Goal: Obtain resource: Download file/media

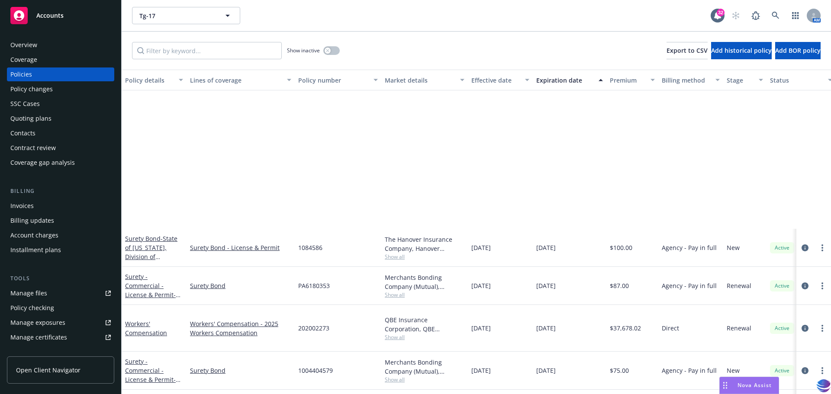
scroll to position [205, 0]
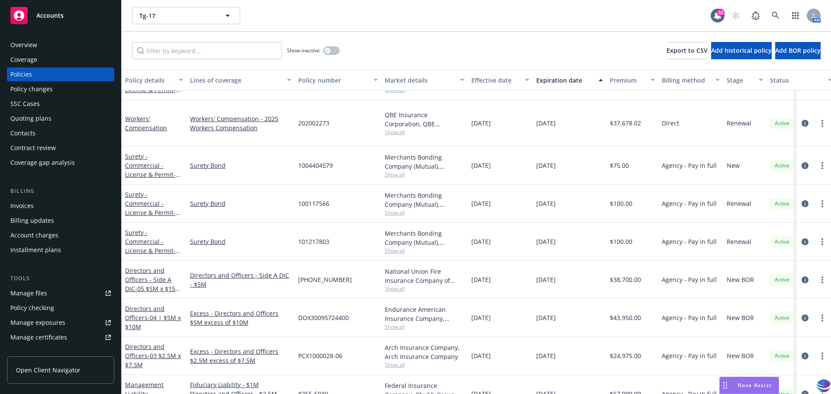
click at [32, 295] on div "Manage files" at bounding box center [28, 293] width 37 height 14
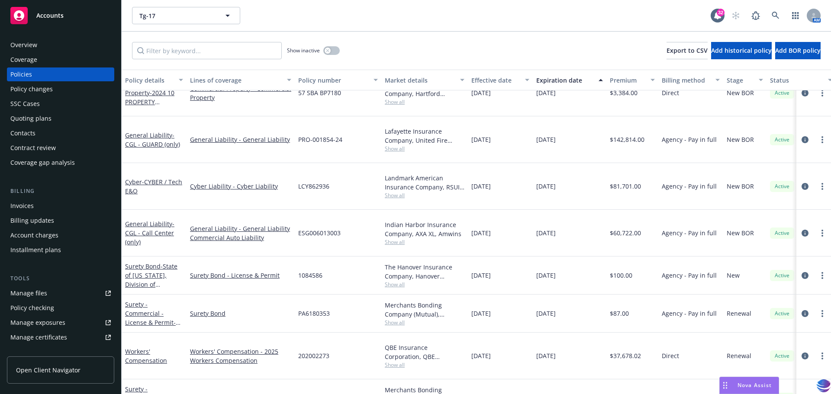
scroll to position [0, 0]
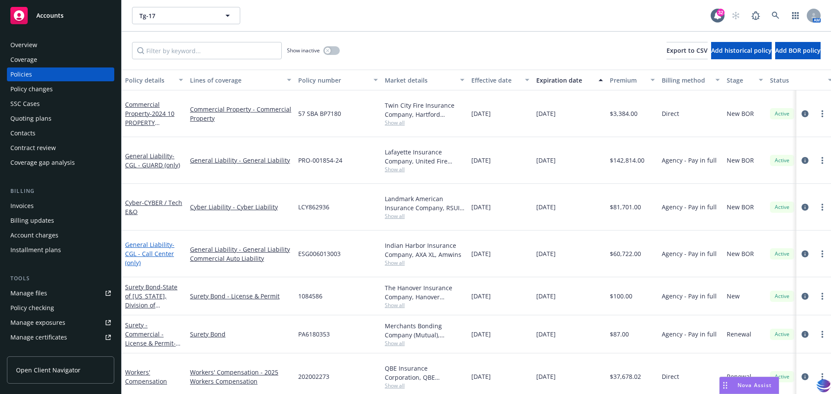
click at [152, 241] on link "General Liability - CGL - Call Center (only)" at bounding box center [149, 254] width 49 height 26
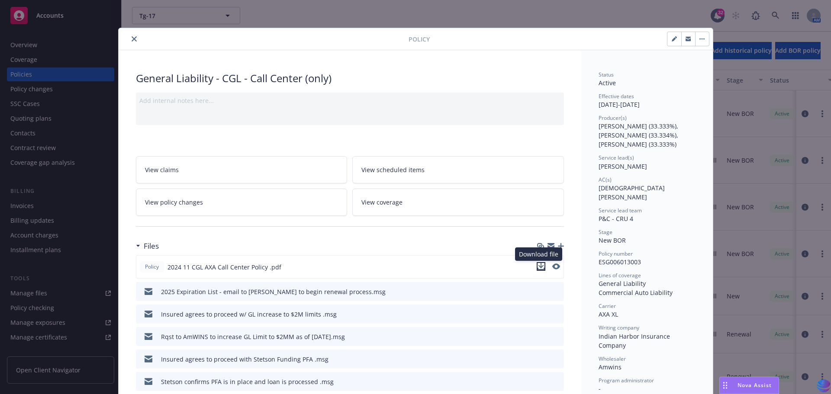
click at [538, 265] on icon "download file" at bounding box center [541, 265] width 6 height 5
click at [132, 39] on icon "close" at bounding box center [134, 38] width 5 height 5
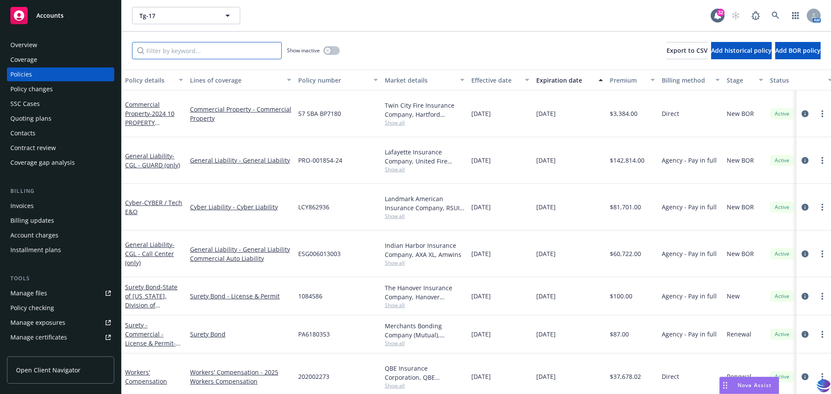
click at [173, 55] on input "Filter by keyword..." at bounding box center [207, 50] width 150 height 17
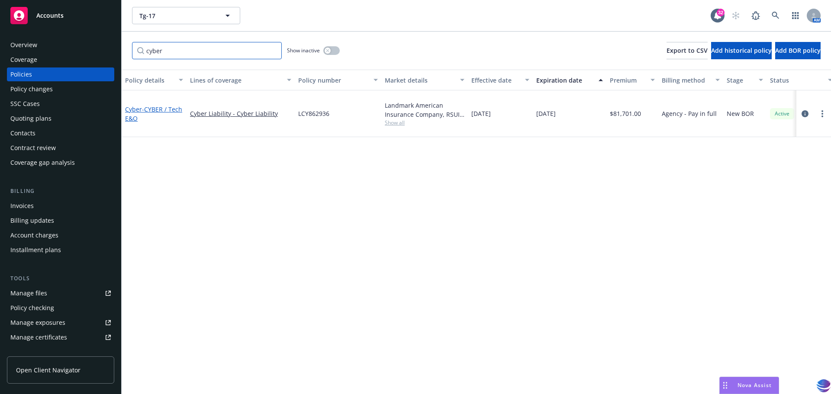
type input "cyber"
click at [154, 105] on span "- CYBER / Tech E&O" at bounding box center [153, 113] width 57 height 17
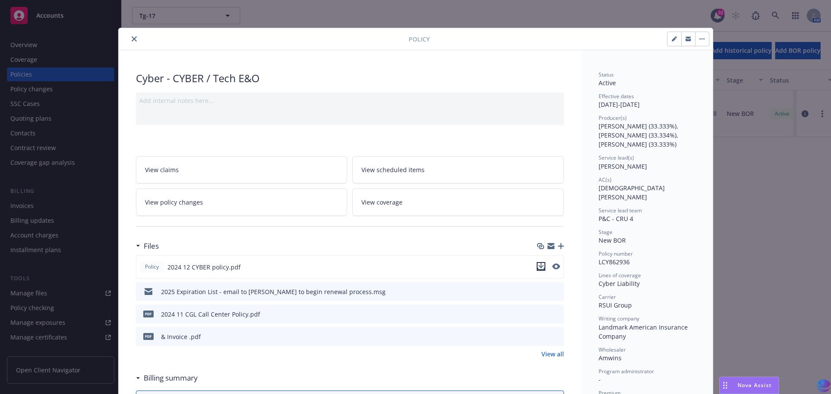
click at [537, 266] on icon "download file" at bounding box center [540, 266] width 7 height 7
click at [132, 36] on icon "close" at bounding box center [134, 38] width 5 height 5
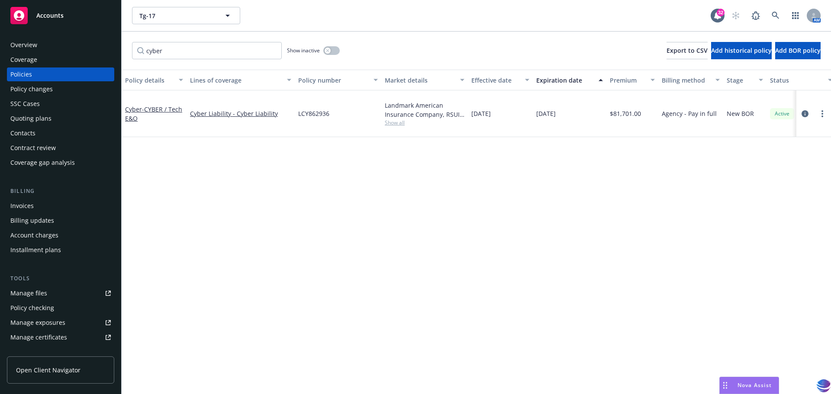
click at [18, 75] on div "Policies" at bounding box center [21, 74] width 22 height 14
click at [271, 50] on input "cyber" at bounding box center [207, 50] width 150 height 17
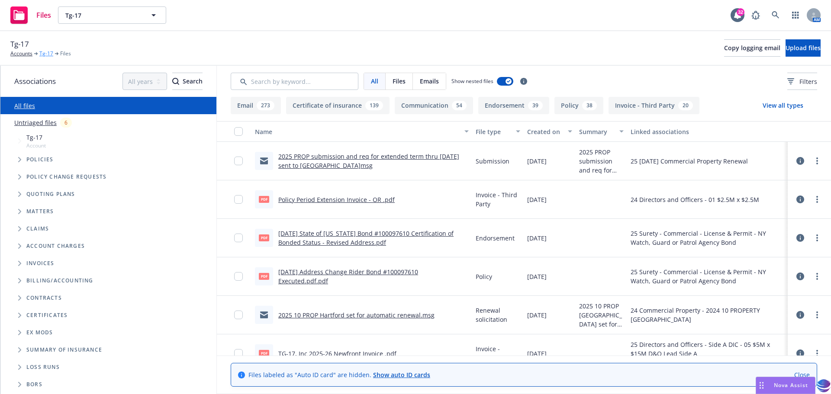
click at [46, 52] on link "Tg-17" at bounding box center [46, 54] width 14 height 8
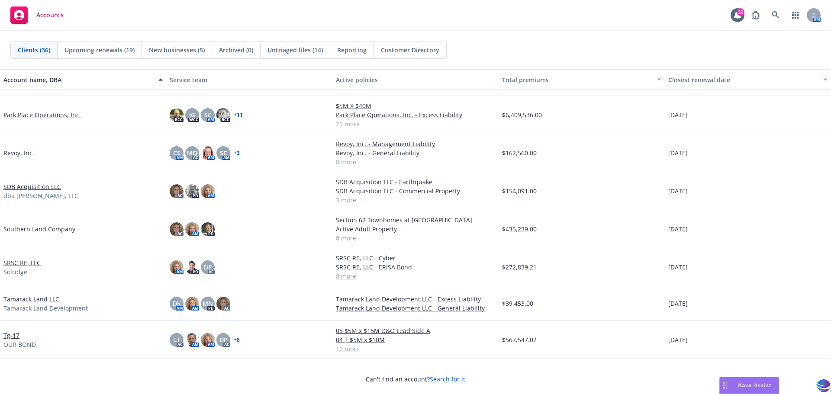
scroll to position [795, 0]
